Goal: Task Accomplishment & Management: Manage account settings

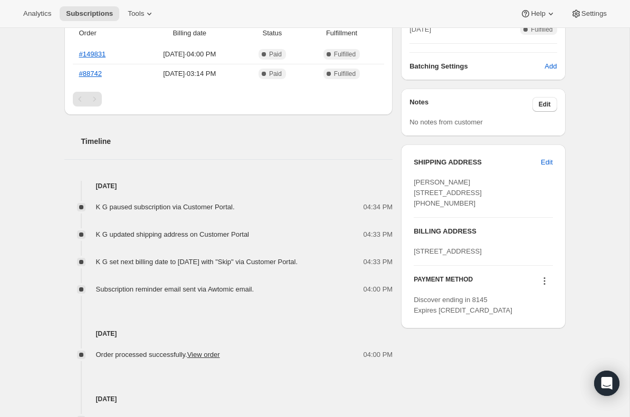
scroll to position [284, 0]
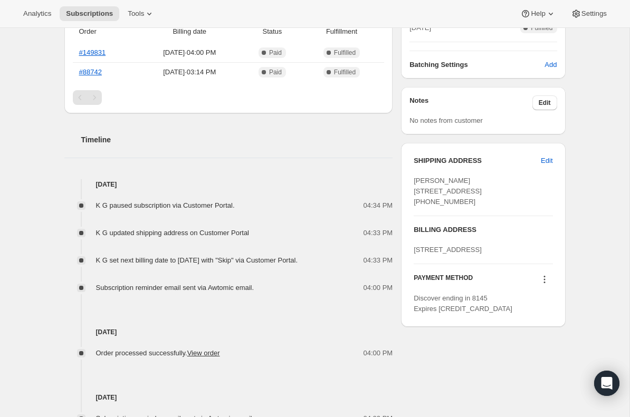
drag, startPoint x: 414, startPoint y: 178, endPoint x: 430, endPoint y: 223, distance: 47.6
click at [430, 206] on span "Kari Gallagher 2310 14th St N 202 Arlington VA, 22201 United States +17572627220" at bounding box center [448, 191] width 68 height 29
copy span "Kari Gallagher 2310 14th St N 202 Arlington VA, 22201 Unite"
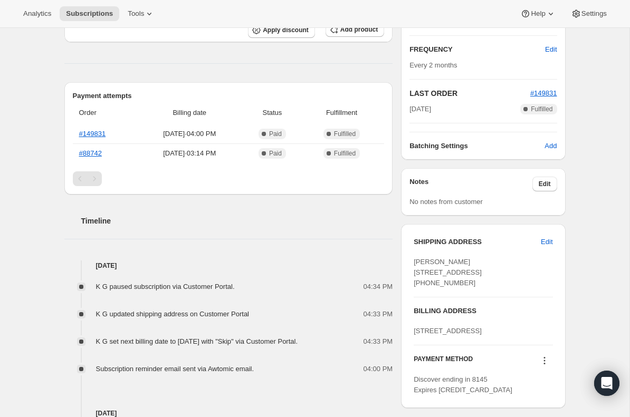
scroll to position [203, 0]
